Goal: Find specific page/section: Find specific page/section

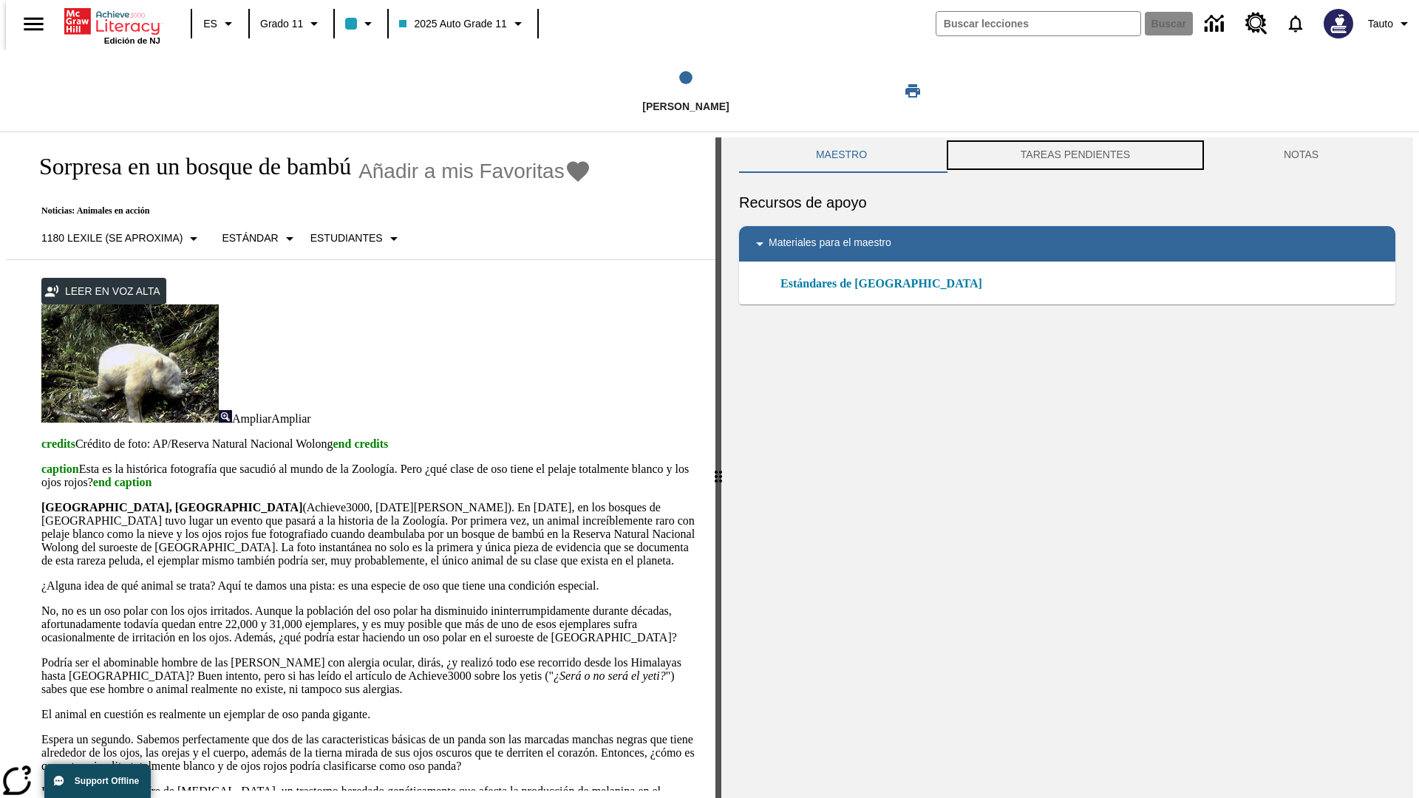
click at [1075, 155] on button "TAREAS PENDIENTES" at bounding box center [1075, 154] width 263 height 35
